Goal: Task Accomplishment & Management: Manage account settings

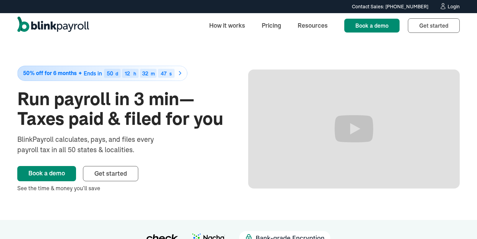
click at [76, 25] on img "home" at bounding box center [53, 26] width 72 height 18
click at [121, 185] on div "See the time & money you’ll save" at bounding box center [122, 188] width 211 height 8
click at [121, 172] on span "Get started" at bounding box center [110, 173] width 32 height 8
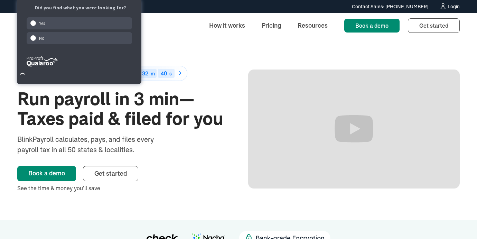
click at [446, 6] on link "Login" at bounding box center [449, 7] width 20 height 8
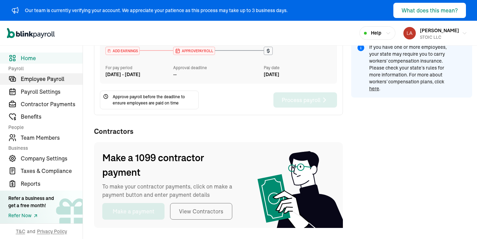
click at [59, 78] on span "Employee Payroll" at bounding box center [52, 79] width 62 height 8
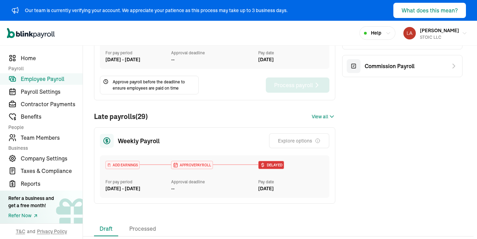
click at [274, 166] on span "Delayed" at bounding box center [273, 164] width 17 height 5
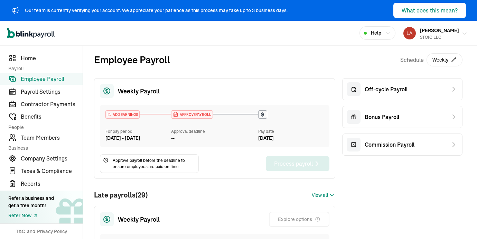
click at [448, 33] on span "[PERSON_NAME]" at bounding box center [439, 30] width 39 height 6
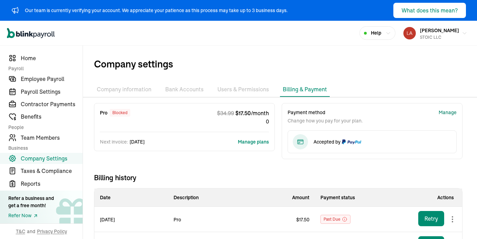
click at [444, 112] on div "Manage" at bounding box center [447, 112] width 18 height 7
click at [260, 141] on button "Manage plans" at bounding box center [253, 141] width 31 height 7
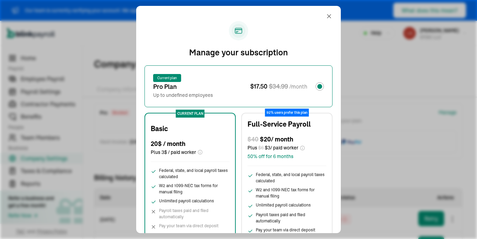
click at [194, 192] on span "W2 and 1099-NEC tax forms for manual filing" at bounding box center [194, 188] width 70 height 12
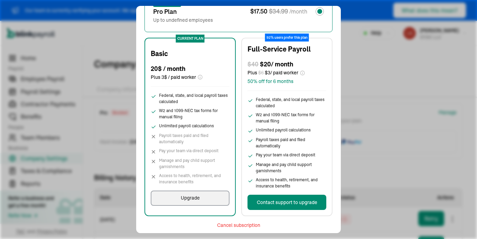
click at [188, 198] on div "Upgrade" at bounding box center [190, 197] width 19 height 7
click at [295, 203] on div "Contact support to upgrade" at bounding box center [287, 202] width 60 height 7
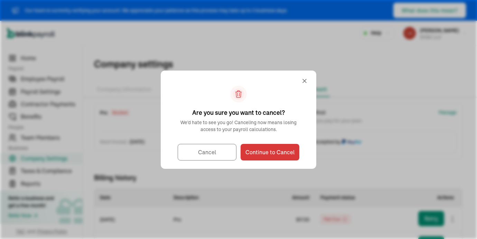
click at [308, 80] on div at bounding box center [307, 81] width 12 height 17
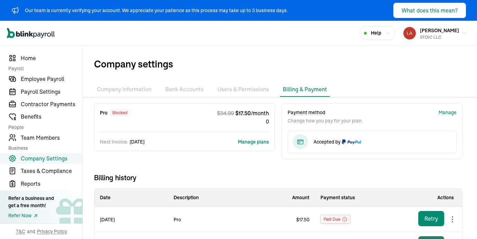
click at [443, 115] on div "Manage" at bounding box center [447, 112] width 18 height 7
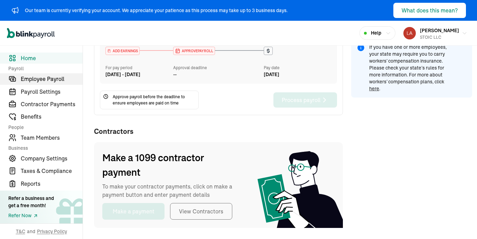
click at [59, 78] on span "Employee Payroll" at bounding box center [52, 79] width 62 height 8
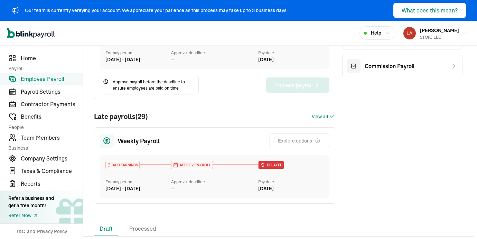
click at [274, 166] on span "Delayed" at bounding box center [273, 164] width 17 height 5
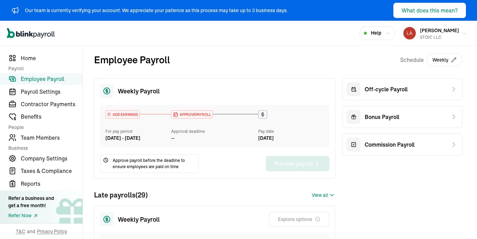
click at [448, 33] on span "[PERSON_NAME]" at bounding box center [439, 30] width 39 height 6
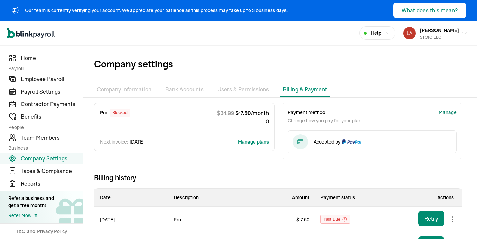
click at [444, 112] on div "Manage" at bounding box center [447, 112] width 18 height 7
click at [260, 141] on button "Manage plans" at bounding box center [253, 141] width 31 height 7
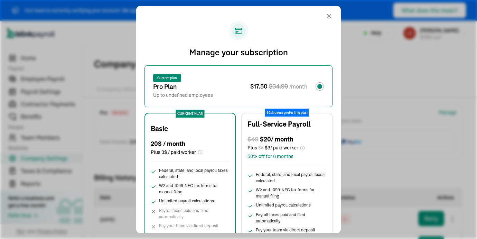
click at [194, 192] on span "W2 and 1099-NEC tax forms for manual filing" at bounding box center [194, 188] width 70 height 12
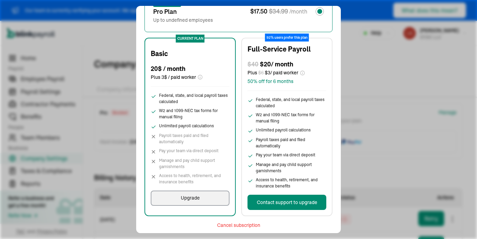
click at [188, 198] on div "Upgrade" at bounding box center [190, 197] width 19 height 7
click at [295, 203] on div "Contact support to upgrade" at bounding box center [287, 202] width 60 height 7
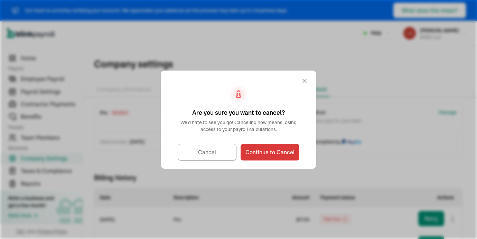
click at [308, 80] on div at bounding box center [307, 81] width 12 height 17
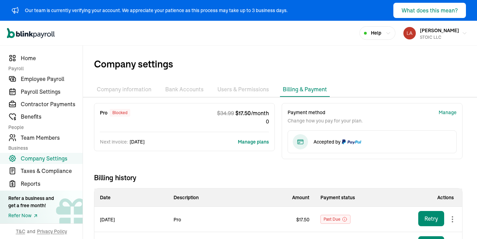
click at [443, 115] on div "Manage" at bounding box center [447, 112] width 18 height 7
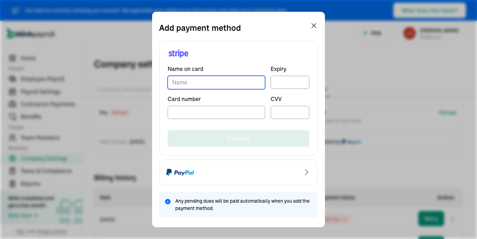
click at [214, 82] on input "TextInput" at bounding box center [216, 82] width 97 height 13
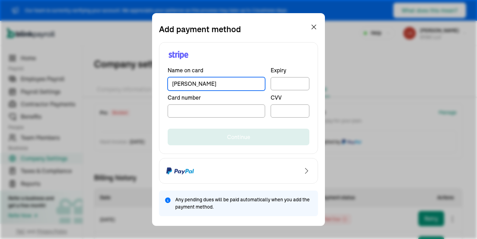
type input "[PERSON_NAME]"
click at [279, 78] on div at bounding box center [289, 83] width 39 height 13
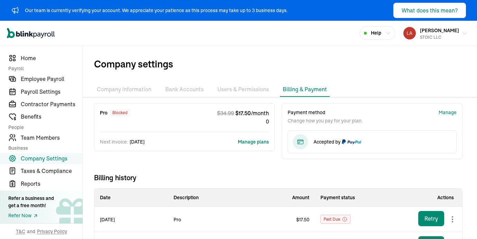
click at [250, 91] on li "Users & Permissions" at bounding box center [242, 89] width 57 height 15
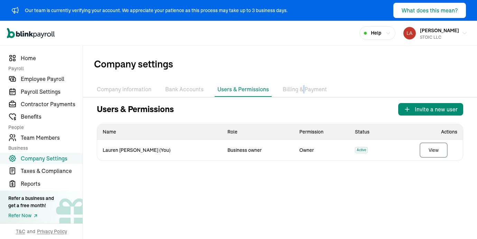
click at [301, 89] on li "Billing & Payment" at bounding box center [305, 89] width 50 height 15
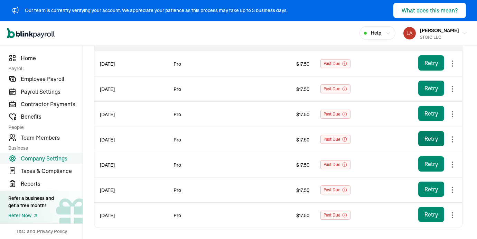
scroll to position [124, 0]
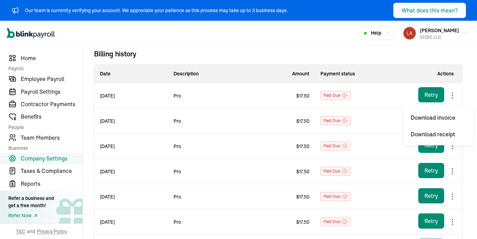
click at [453, 96] on body "Our team is currently verifying your account. We appreciate your patience as th…" at bounding box center [238, 119] width 477 height 239
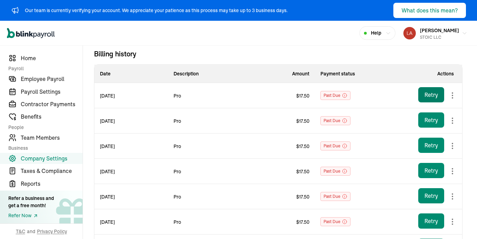
click at [426, 97] on div "Retry" at bounding box center [430, 94] width 13 height 8
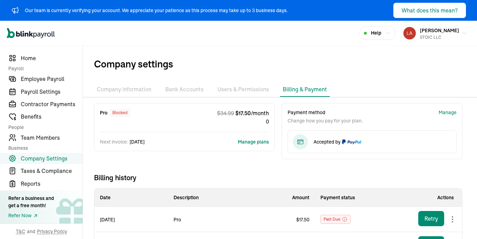
scroll to position [0, 0]
click at [254, 138] on button "Manage plans" at bounding box center [253, 141] width 31 height 7
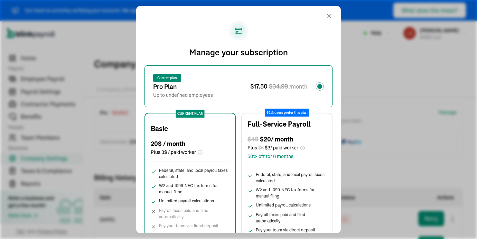
click at [199, 149] on div "Plus 3$ / paid worker" at bounding box center [190, 152] width 79 height 7
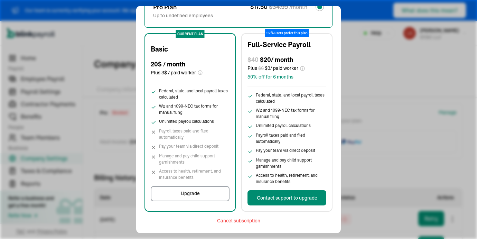
scroll to position [79, 0]
click at [195, 189] on button "Upgrade" at bounding box center [190, 193] width 79 height 15
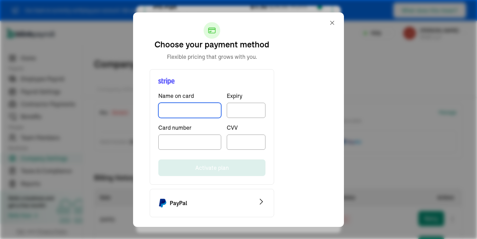
click at [200, 109] on input "TextInput" at bounding box center [189, 110] width 63 height 15
click at [206, 195] on div "PayPal" at bounding box center [212, 203] width 124 height 28
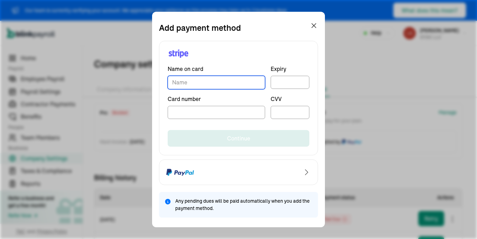
click at [214, 82] on input "TextInput" at bounding box center [216, 82] width 97 height 13
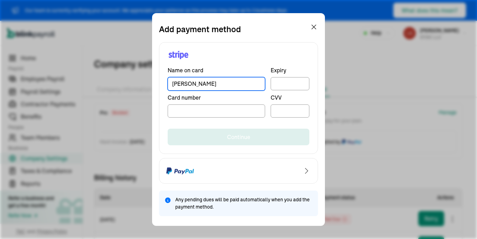
type input "[PERSON_NAME]"
click at [279, 78] on div at bounding box center [289, 83] width 39 height 13
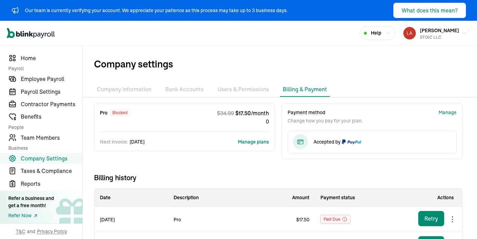
click at [250, 91] on li "Users & Permissions" at bounding box center [242, 89] width 57 height 15
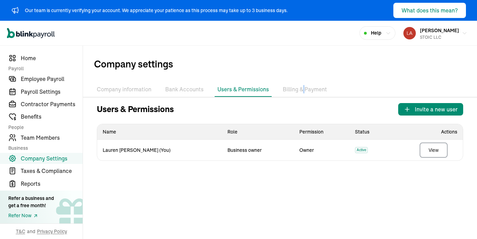
click at [301, 89] on li "Billing & Payment" at bounding box center [305, 89] width 50 height 15
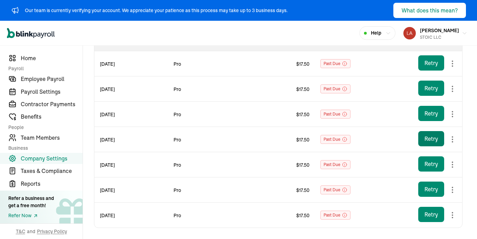
scroll to position [124, 0]
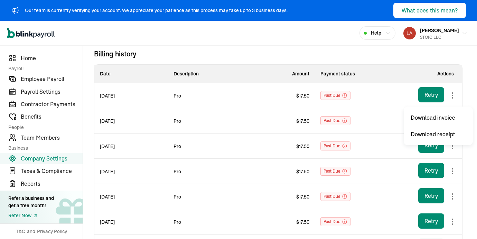
click at [453, 96] on body "Our team is currently verifying your account. We appreciate your patience as th…" at bounding box center [238, 119] width 477 height 239
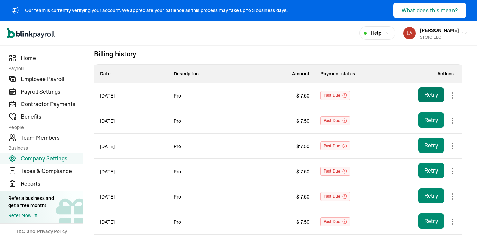
click at [426, 97] on div "Retry" at bounding box center [430, 94] width 13 height 8
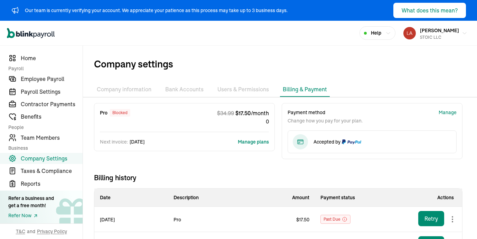
scroll to position [0, 0]
click at [254, 138] on button "Manage plans" at bounding box center [253, 141] width 31 height 7
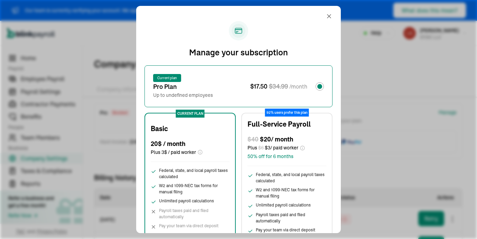
click at [199, 149] on div "Plus 3$ / paid worker" at bounding box center [190, 152] width 79 height 7
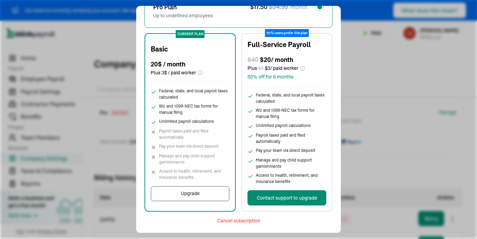
scroll to position [79, 0]
click at [195, 189] on button "Upgrade" at bounding box center [190, 193] width 79 height 15
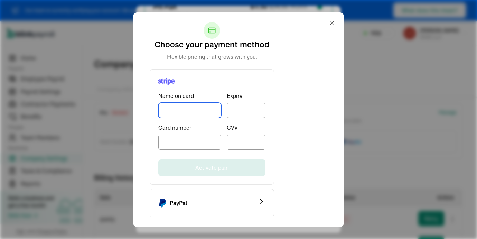
click at [200, 109] on input "TextInput" at bounding box center [189, 110] width 63 height 15
click at [206, 195] on div "PayPal" at bounding box center [212, 203] width 124 height 28
